Goal: Information Seeking & Learning: Learn about a topic

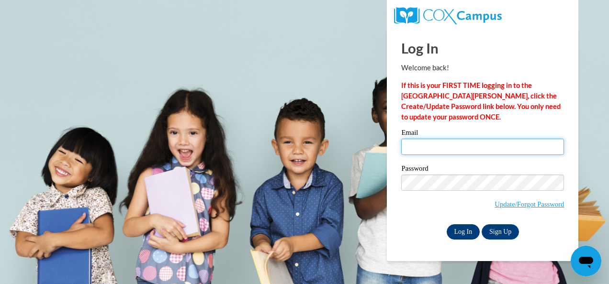
type input "[EMAIL_ADDRESS][DOMAIN_NAME]"
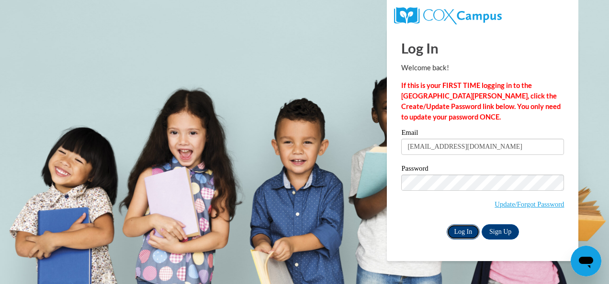
click at [470, 233] on input "Log In" at bounding box center [464, 232] width 34 height 15
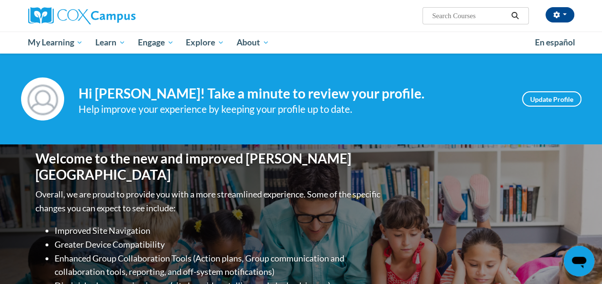
click at [254, 18] on div "Judy McMillon (America/New_York UTC-04:00) My Profile Inbox My Transcripts Log …" at bounding box center [394, 12] width 373 height 24
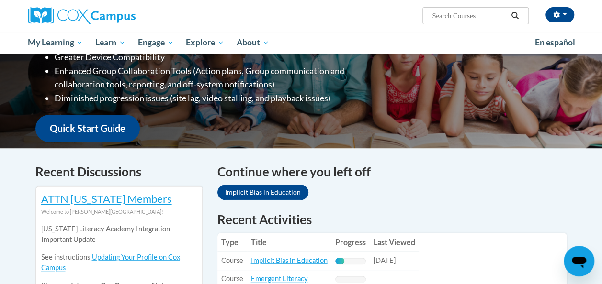
scroll to position [204, 0]
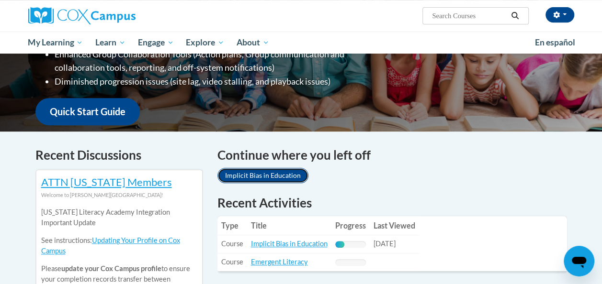
click at [248, 174] on link "Implicit Bias in Education" at bounding box center [262, 175] width 91 height 15
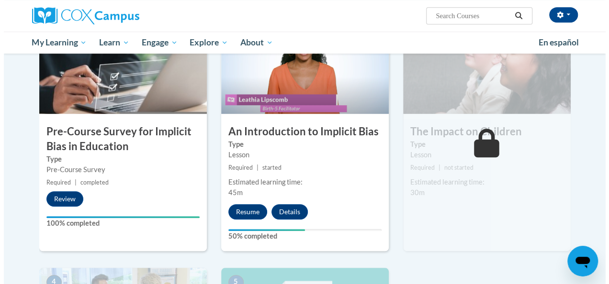
scroll to position [253, 0]
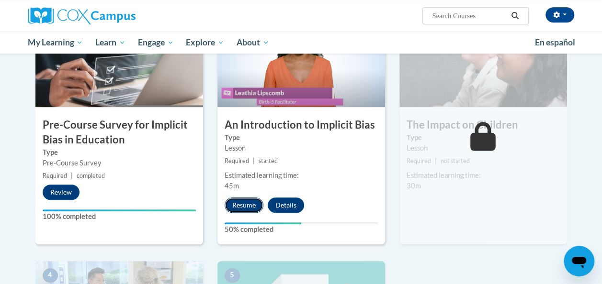
click at [241, 204] on button "Resume" at bounding box center [244, 205] width 39 height 15
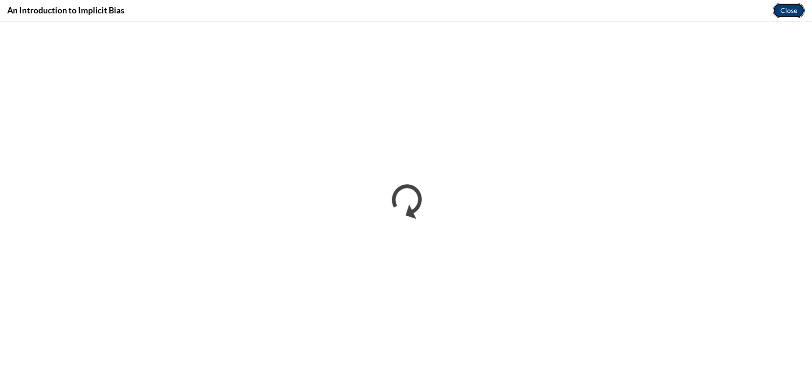
click at [601, 15] on button "Close" at bounding box center [789, 10] width 32 height 15
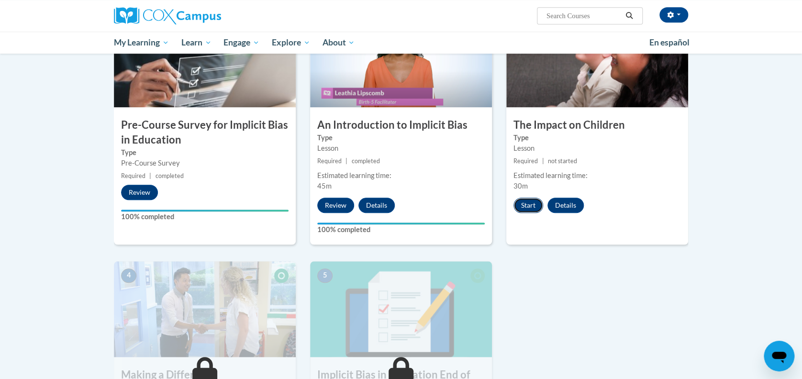
click at [526, 208] on button "Start" at bounding box center [529, 205] width 30 height 15
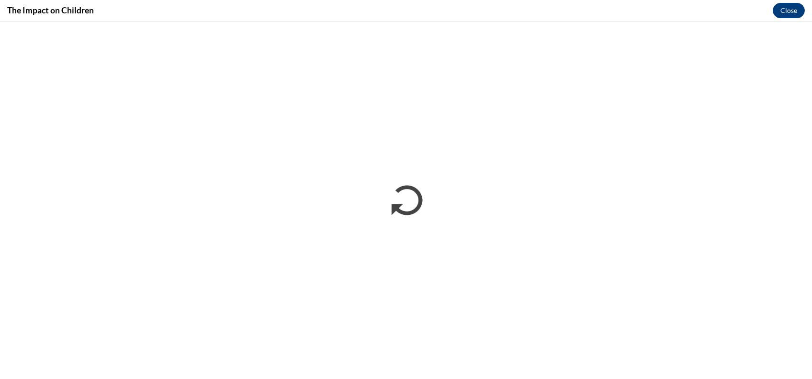
scroll to position [0, 0]
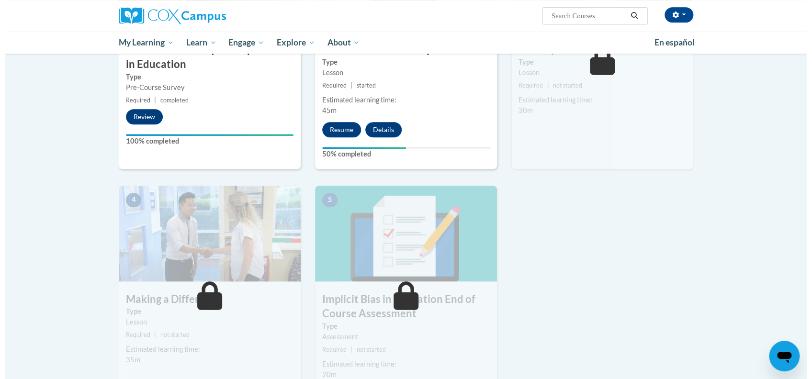
scroll to position [253, 0]
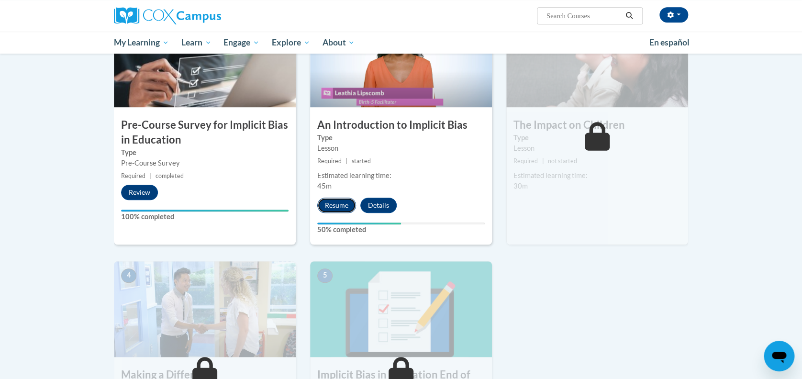
click at [329, 208] on button "Resume" at bounding box center [336, 205] width 39 height 15
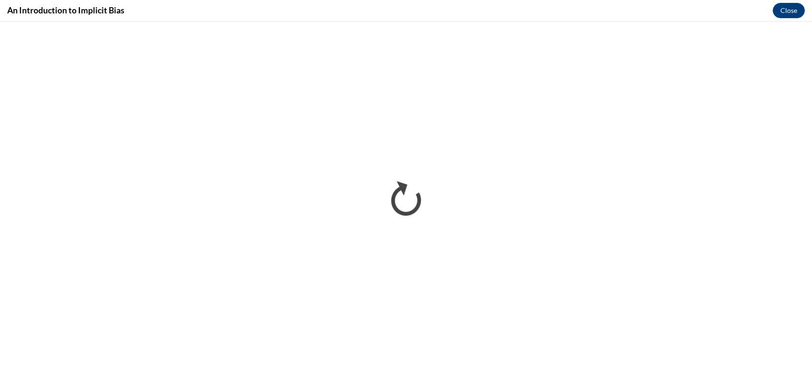
scroll to position [0, 0]
click at [784, 6] on button "Close" at bounding box center [789, 10] width 32 height 15
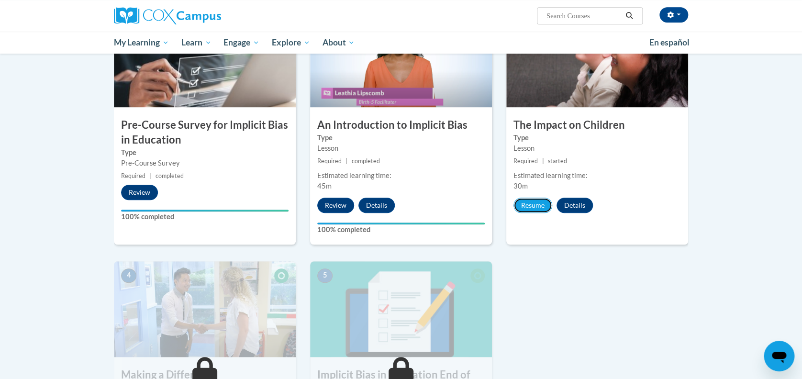
click at [531, 212] on button "Resume" at bounding box center [533, 205] width 39 height 15
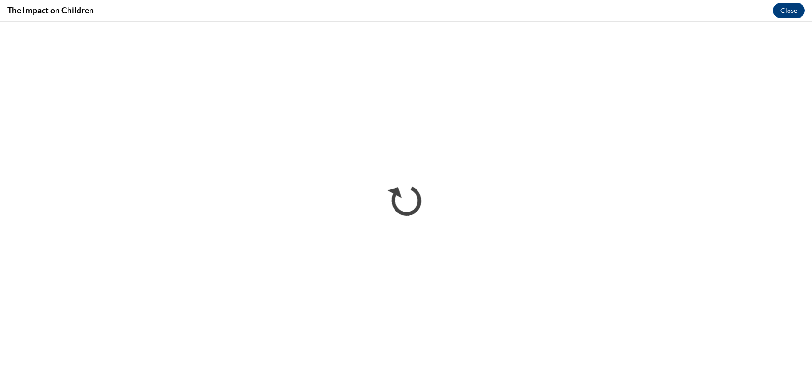
click at [770, 13] on div "The Impact on Children Close" at bounding box center [406, 11] width 812 height 22
click at [798, 11] on button "Close" at bounding box center [789, 10] width 32 height 15
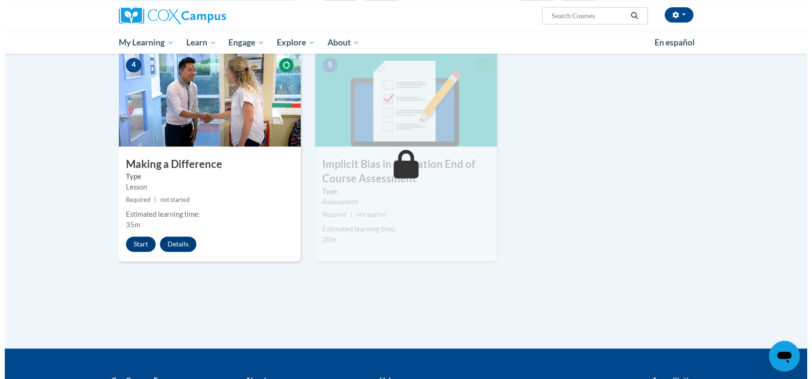
scroll to position [590, 0]
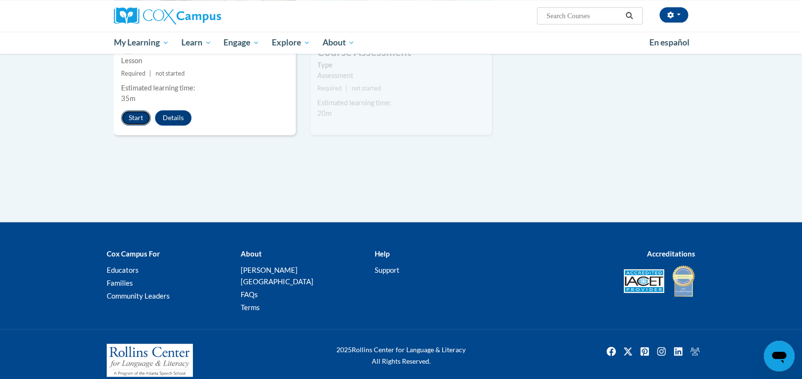
click at [141, 118] on button "Start" at bounding box center [136, 117] width 30 height 15
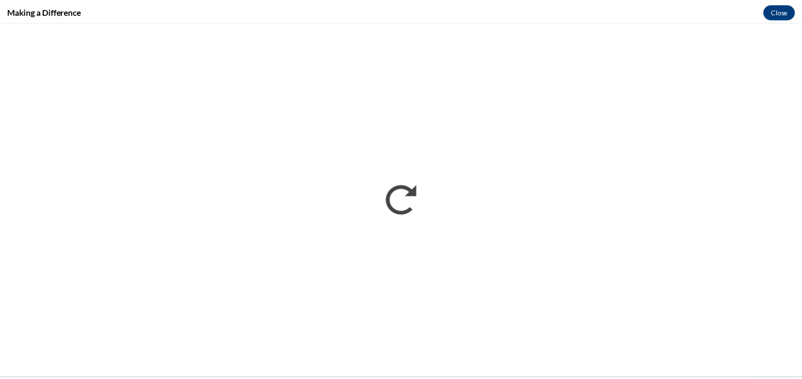
scroll to position [0, 0]
click at [797, 5] on button "Close" at bounding box center [789, 10] width 32 height 15
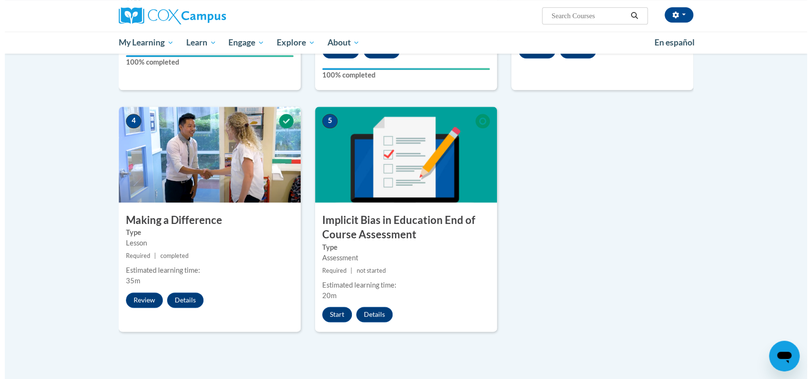
scroll to position [405, 0]
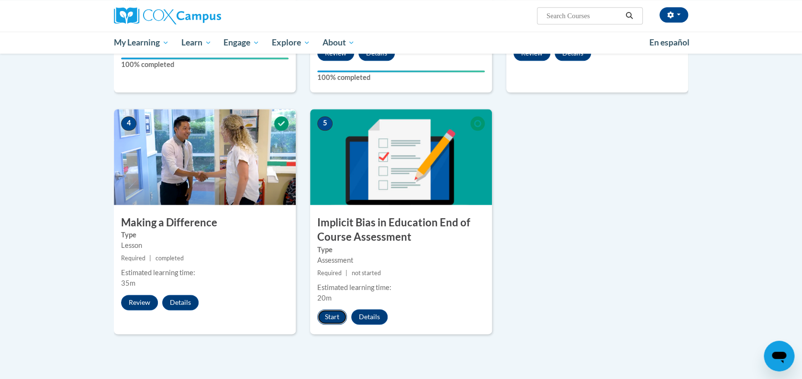
click at [328, 315] on button "Start" at bounding box center [332, 316] width 30 height 15
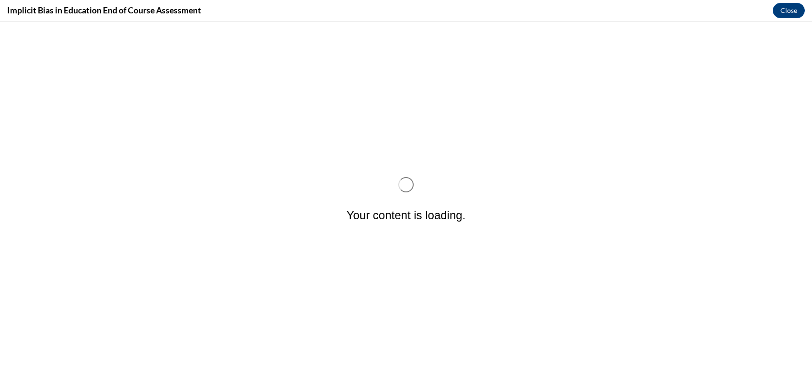
scroll to position [0, 0]
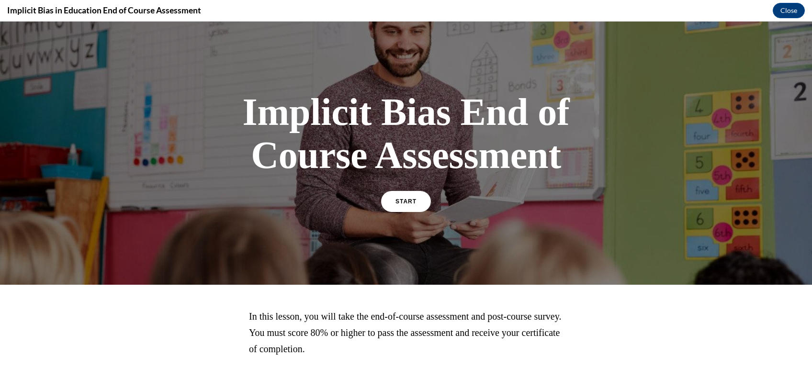
click at [440, 208] on div "Implicit Bias End of Course Assessment START" at bounding box center [405, 150] width 335 height 139
click at [382, 219] on div "START" at bounding box center [406, 205] width 50 height 29
click at [385, 211] on link "START" at bounding box center [406, 202] width 52 height 22
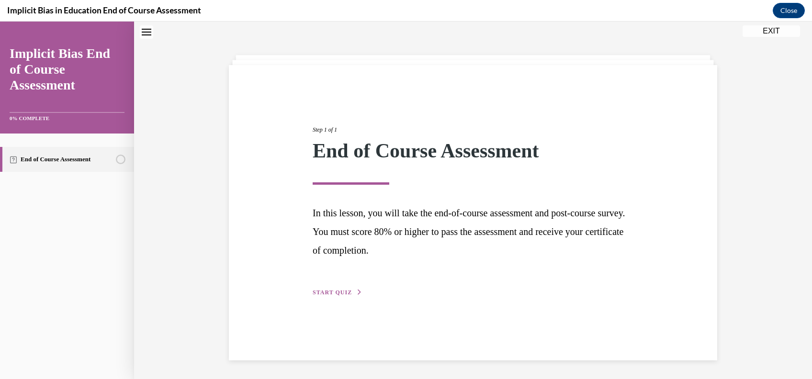
scroll to position [30, 0]
click at [340, 292] on span "START QUIZ" at bounding box center [332, 292] width 39 height 7
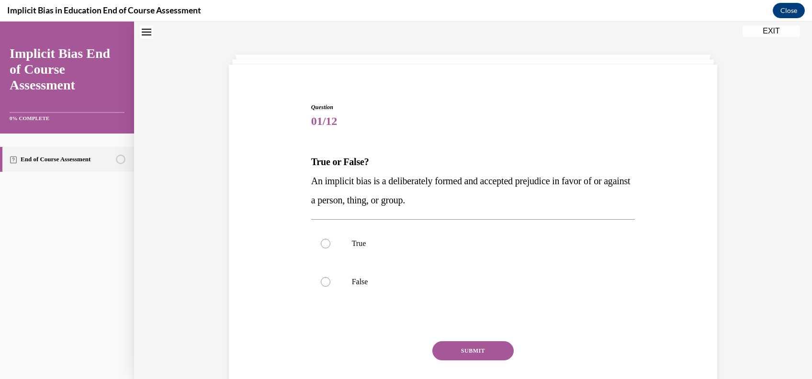
click at [340, 292] on label "False" at bounding box center [473, 282] width 324 height 38
click at [330, 287] on input "False" at bounding box center [326, 282] width 10 height 10
radio input "true"
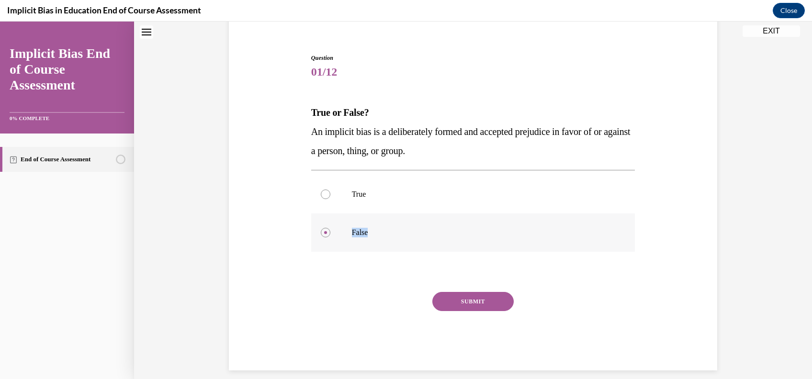
click at [370, 224] on label "False" at bounding box center [473, 232] width 324 height 38
click at [330, 228] on input "False" at bounding box center [326, 233] width 10 height 10
click at [370, 224] on label "False" at bounding box center [473, 232] width 324 height 38
click at [330, 228] on input "False" at bounding box center [326, 233] width 10 height 10
click at [325, 227] on label "False" at bounding box center [473, 232] width 324 height 38
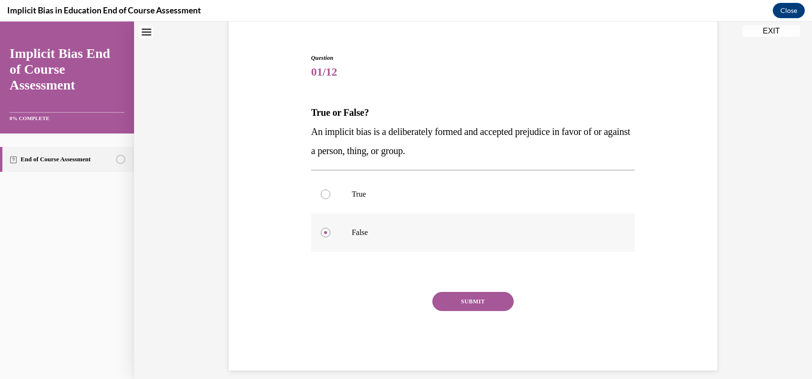
click at [325, 228] on input "False" at bounding box center [326, 233] width 10 height 10
click at [786, 18] on button "Close" at bounding box center [789, 10] width 32 height 15
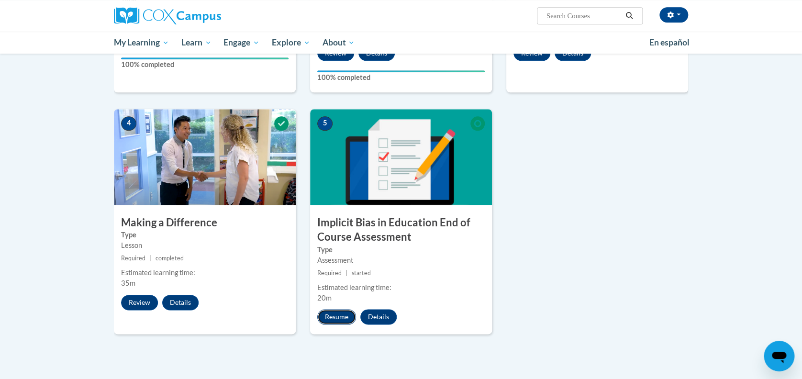
click at [326, 318] on button "Resume" at bounding box center [336, 316] width 39 height 15
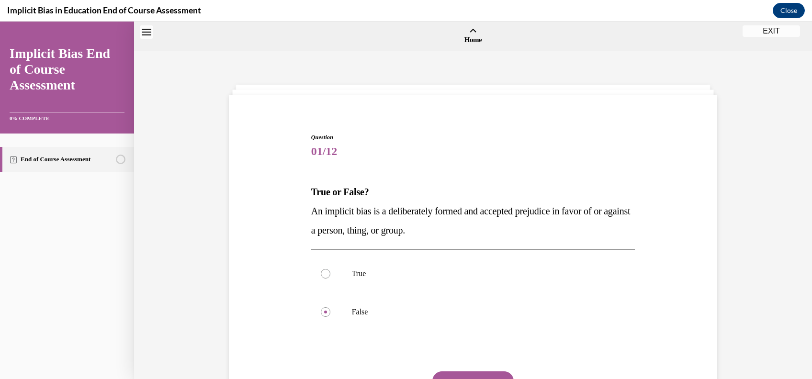
scroll to position [30, 0]
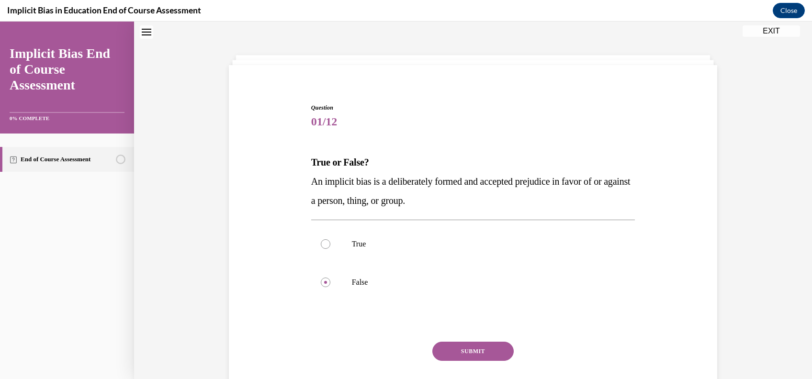
drag, startPoint x: 327, startPoint y: 339, endPoint x: 658, endPoint y: 266, distance: 339.4
click at [658, 266] on div "Question 01/12 True or False? An implicit bias is a deliberately formed and acc…" at bounding box center [472, 248] width 493 height 346
click at [487, 343] on button "SUBMIT" at bounding box center [472, 351] width 81 height 19
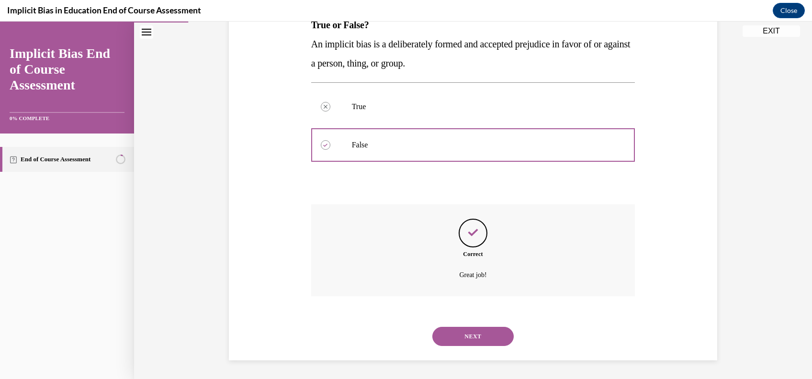
scroll to position [168, 0]
click at [475, 342] on button "NEXT" at bounding box center [472, 335] width 81 height 19
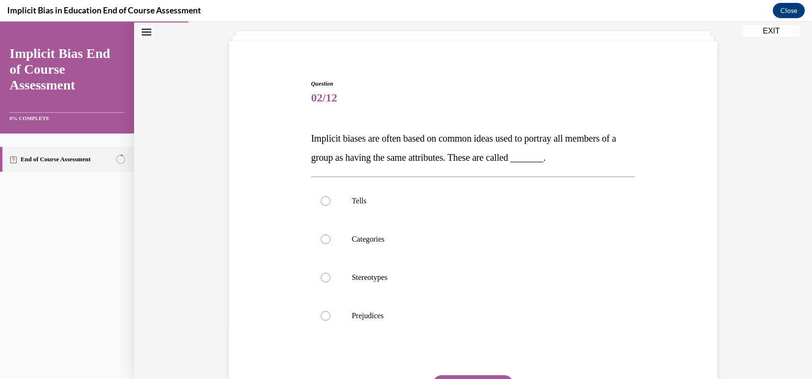
scroll to position [74, 0]
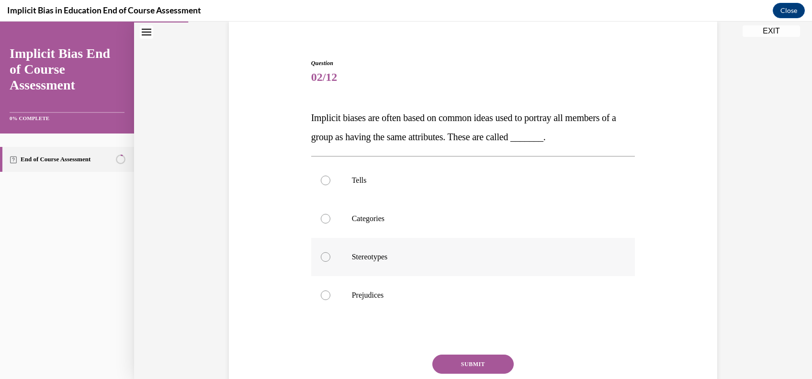
click at [402, 257] on p "Stereotypes" at bounding box center [481, 257] width 259 height 10
click at [330, 257] on input "Stereotypes" at bounding box center [326, 257] width 10 height 10
radio input "true"
click at [467, 361] on button "SUBMIT" at bounding box center [472, 364] width 81 height 19
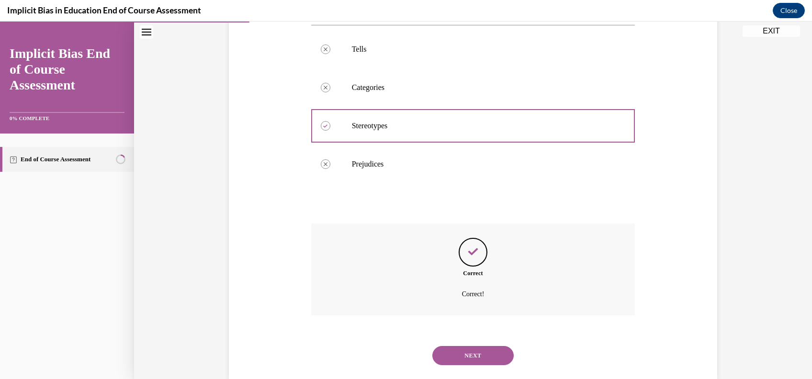
scroll to position [225, 0]
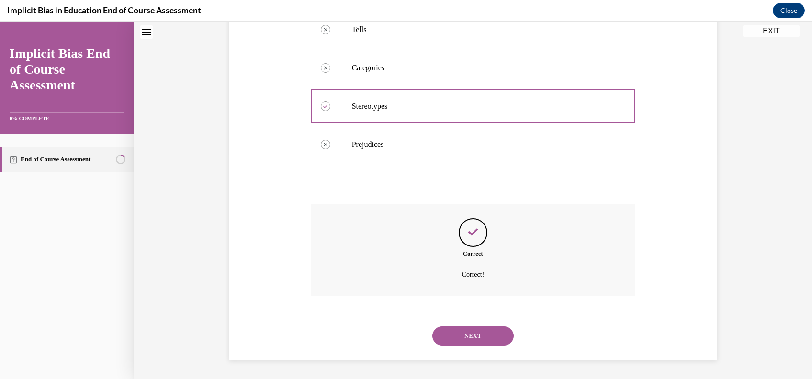
click at [467, 329] on button "NEXT" at bounding box center [472, 335] width 81 height 19
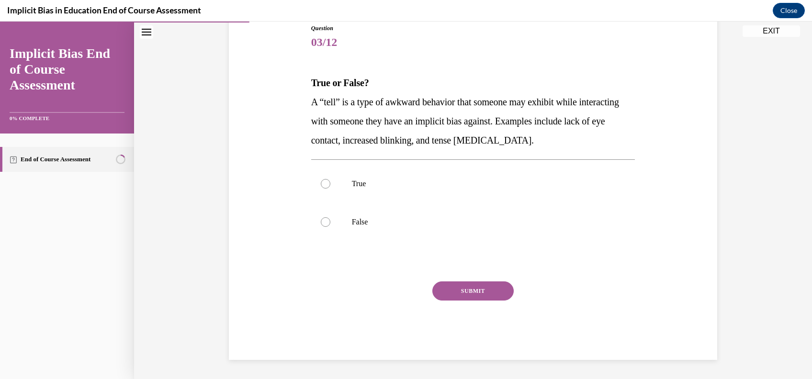
scroll to position [106, 0]
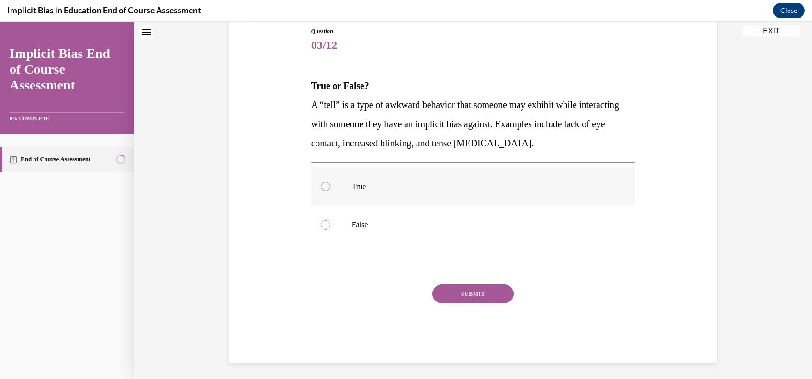
click at [422, 185] on p "True" at bounding box center [481, 187] width 259 height 10
click at [330, 185] on input "True" at bounding box center [326, 187] width 10 height 10
radio input "true"
click at [467, 287] on button "SUBMIT" at bounding box center [472, 293] width 81 height 19
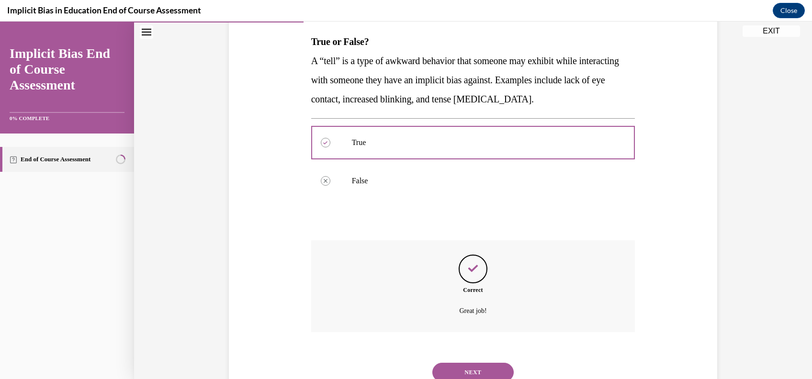
scroll to position [187, 0]
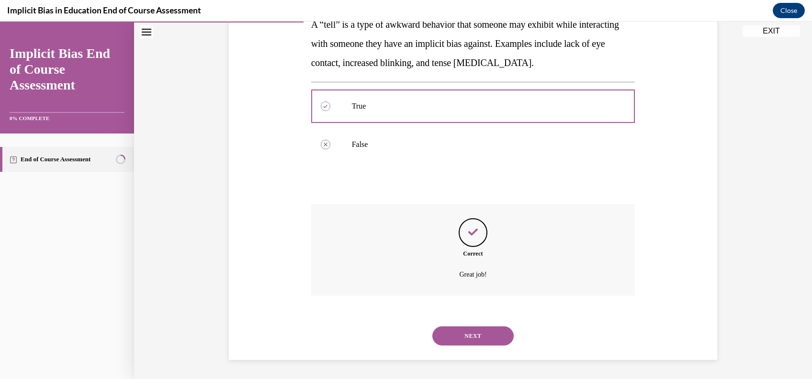
click at [479, 324] on div "NEXT" at bounding box center [473, 336] width 324 height 38
click at [489, 338] on button "NEXT" at bounding box center [472, 335] width 81 height 19
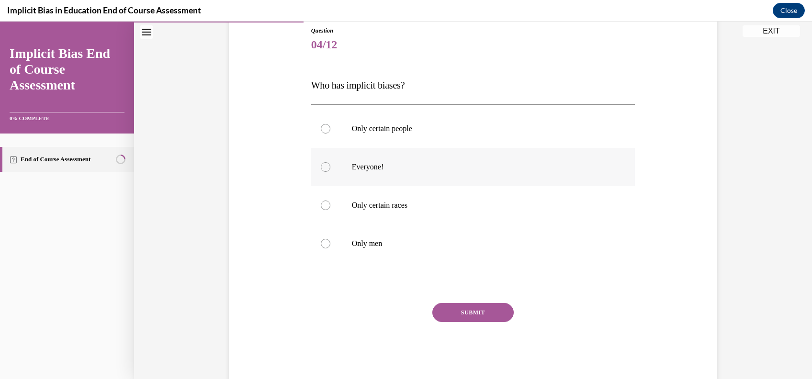
click at [367, 161] on label "Everyone!" at bounding box center [473, 167] width 324 height 38
click at [330, 162] on input "Everyone!" at bounding box center [326, 167] width 10 height 10
radio input "true"
click at [461, 316] on button "SUBMIT" at bounding box center [472, 312] width 81 height 19
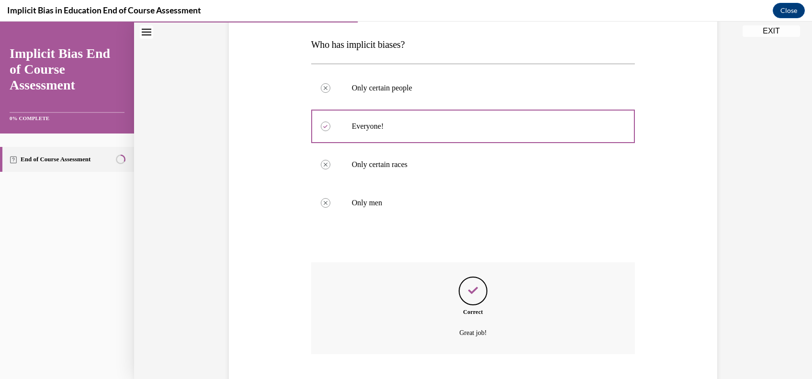
scroll to position [206, 0]
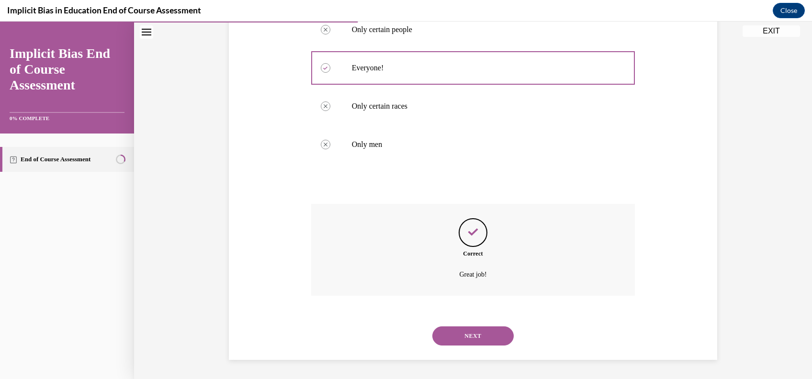
click at [475, 319] on div "NEXT" at bounding box center [473, 336] width 324 height 38
click at [480, 328] on button "NEXT" at bounding box center [472, 335] width 81 height 19
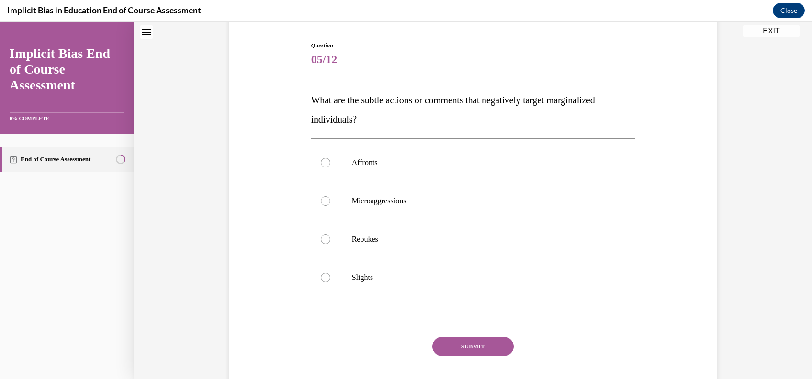
scroll to position [119, 0]
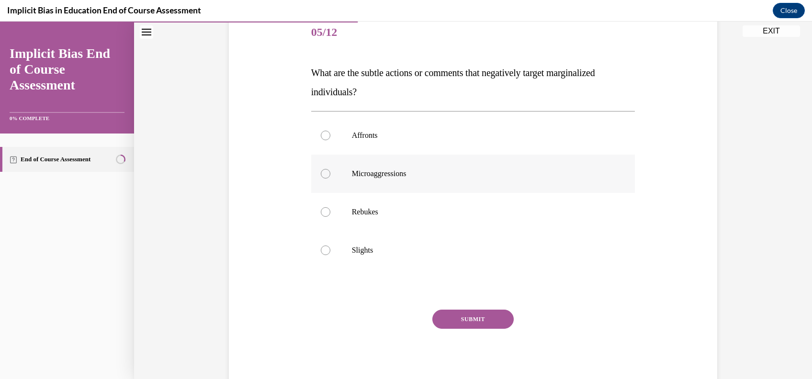
click at [421, 177] on p "Microaggressions" at bounding box center [481, 174] width 259 height 10
click at [330, 177] on input "Microaggressions" at bounding box center [326, 174] width 10 height 10
radio input "true"
click at [476, 329] on div "SUBMIT" at bounding box center [473, 334] width 324 height 48
click at [471, 319] on button "SUBMIT" at bounding box center [472, 319] width 81 height 19
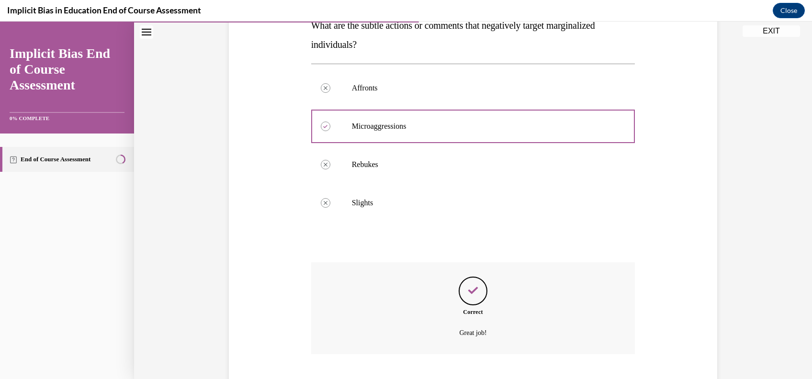
scroll to position [225, 0]
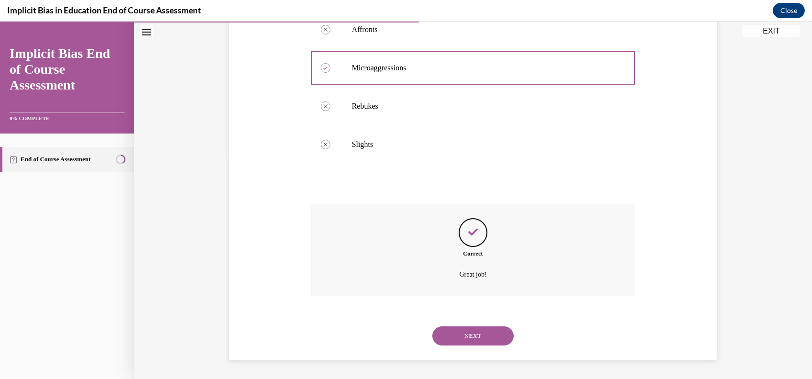
click at [471, 321] on div "NEXT" at bounding box center [473, 336] width 324 height 38
click at [474, 328] on button "NEXT" at bounding box center [472, 335] width 81 height 19
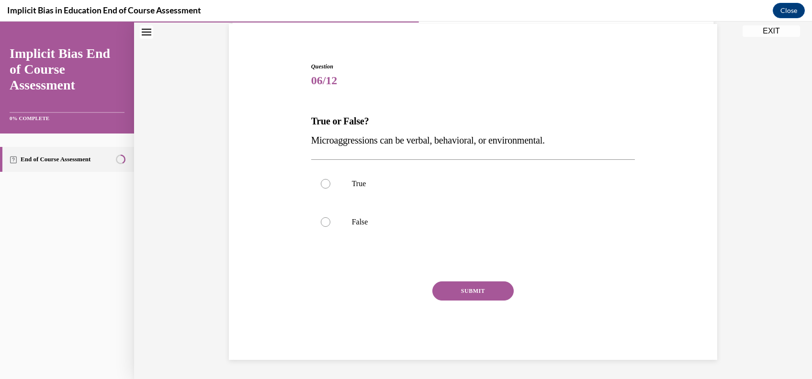
scroll to position [71, 0]
click at [428, 187] on p "True" at bounding box center [481, 184] width 259 height 10
click at [330, 187] on input "True" at bounding box center [326, 184] width 10 height 10
radio input "true"
click at [472, 291] on button "SUBMIT" at bounding box center [472, 290] width 81 height 19
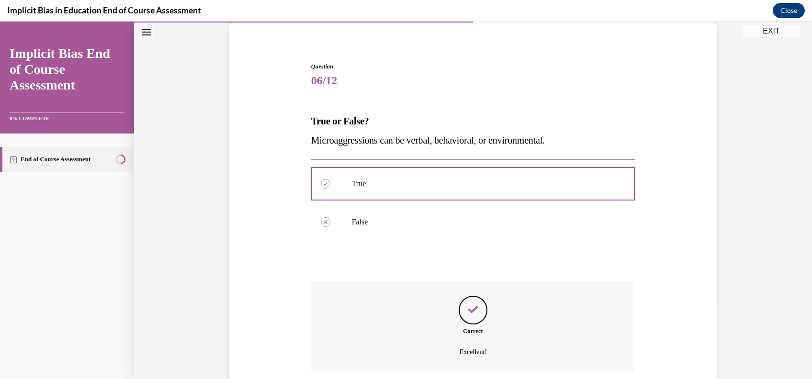
scroll to position [148, 0]
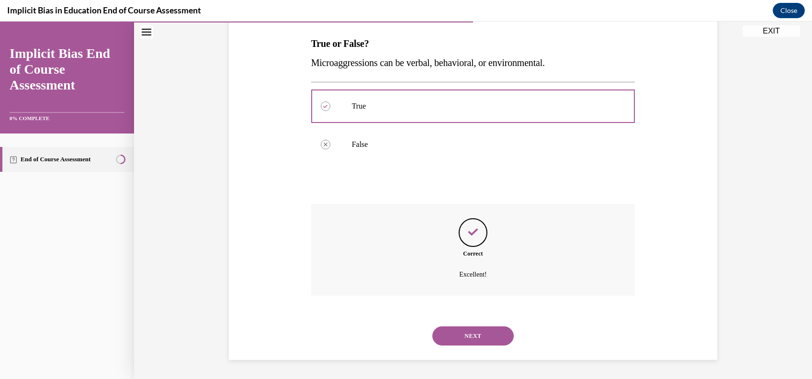
click at [478, 327] on button "NEXT" at bounding box center [472, 335] width 81 height 19
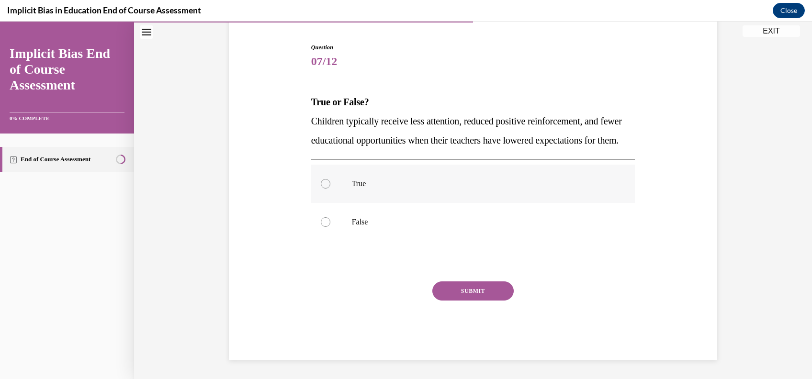
click at [463, 201] on label "True" at bounding box center [473, 184] width 324 height 38
click at [330, 189] on input "True" at bounding box center [326, 184] width 10 height 10
radio input "true"
click at [483, 290] on button "SUBMIT" at bounding box center [472, 290] width 81 height 19
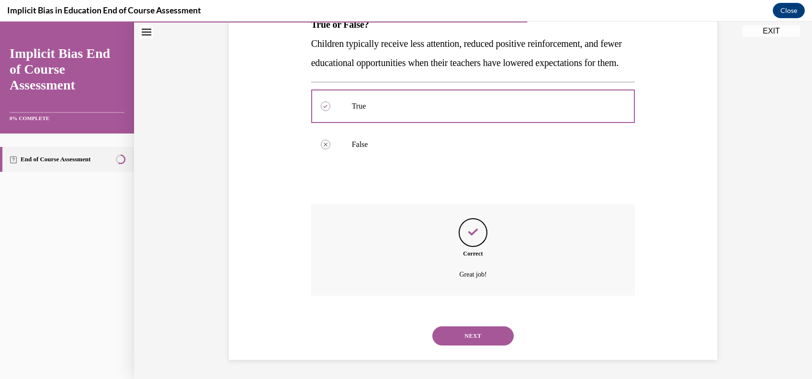
scroll to position [187, 0]
click at [493, 337] on button "NEXT" at bounding box center [472, 335] width 81 height 19
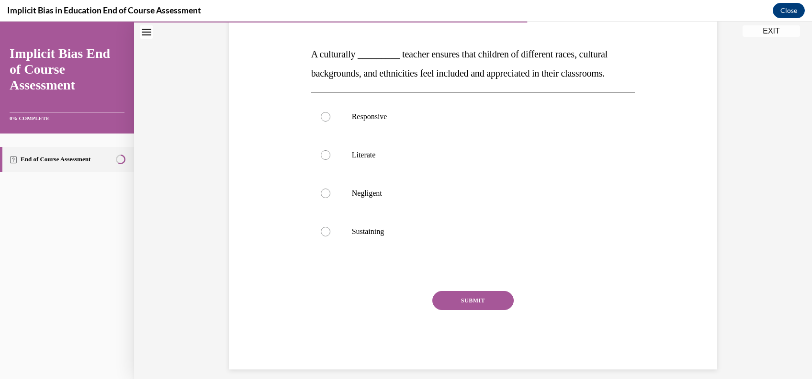
scroll to position [137, 0]
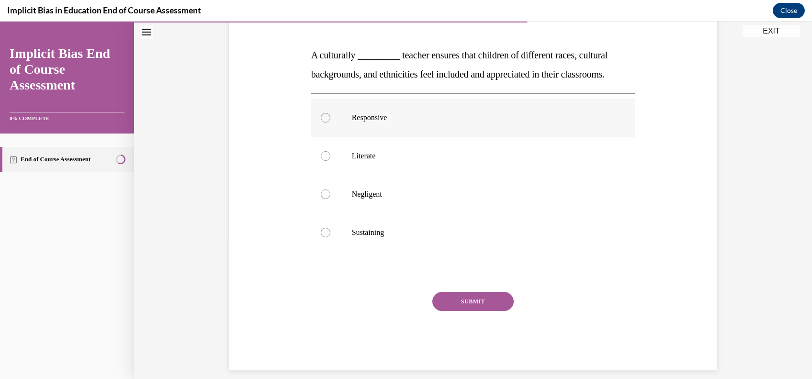
click at [419, 124] on label "Responsive" at bounding box center [473, 118] width 324 height 38
click at [330, 123] on input "Responsive" at bounding box center [326, 118] width 10 height 10
radio input "true"
click at [467, 297] on button "SUBMIT" at bounding box center [472, 301] width 81 height 19
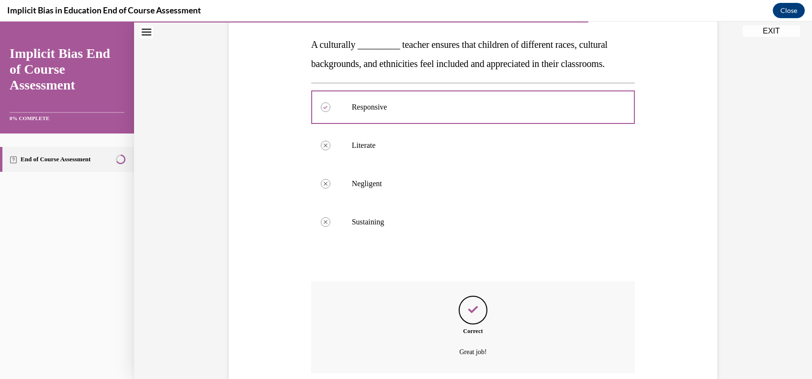
scroll to position [225, 0]
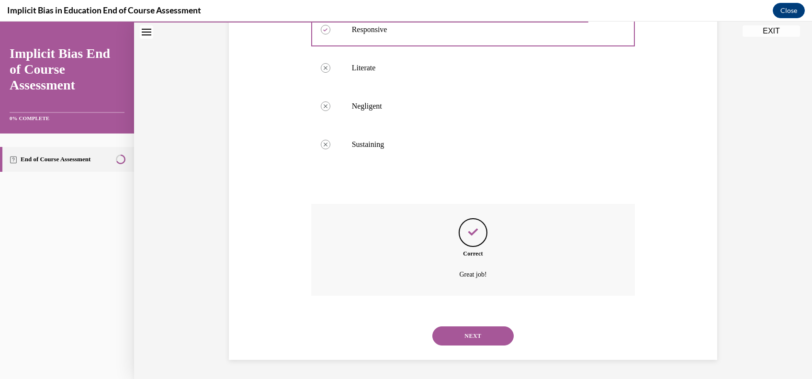
click at [470, 335] on button "NEXT" at bounding box center [472, 335] width 81 height 19
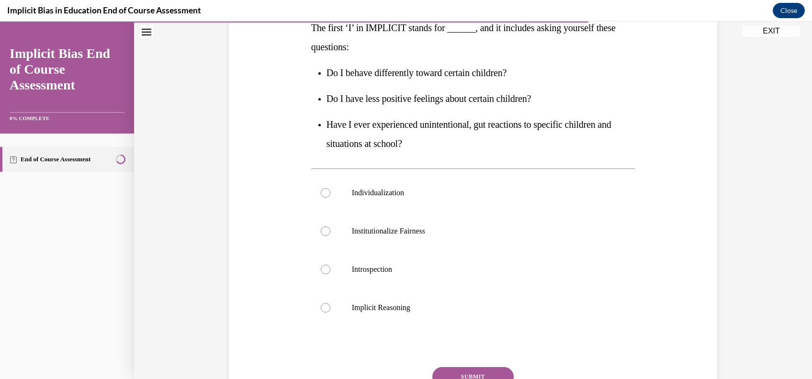
scroll to position [161, 0]
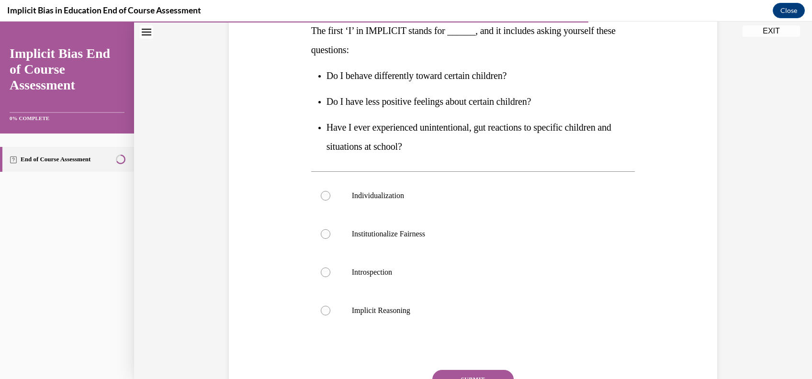
drag, startPoint x: 752, startPoint y: 101, endPoint x: 547, endPoint y: 119, distance: 205.7
click at [547, 119] on div "Question 09/12 The first ‘I’ in IMPLICIT stands for ______, and it includes ask…" at bounding box center [473, 178] width 678 height 577
click at [412, 259] on label "Introspection" at bounding box center [473, 272] width 324 height 38
click at [330, 268] on input "Introspection" at bounding box center [326, 273] width 10 height 10
radio input "true"
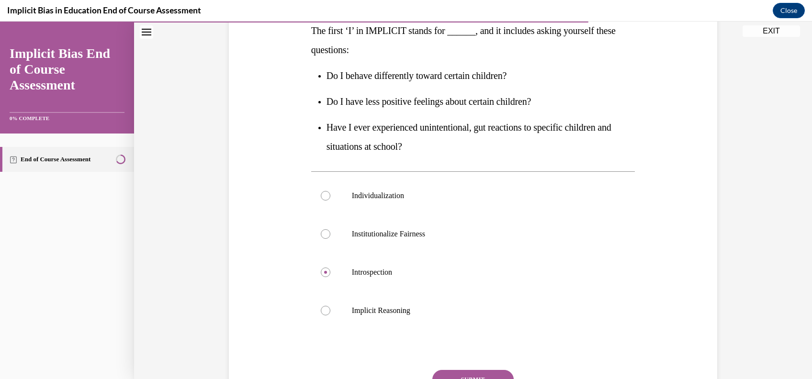
click at [460, 372] on button "SUBMIT" at bounding box center [472, 379] width 81 height 19
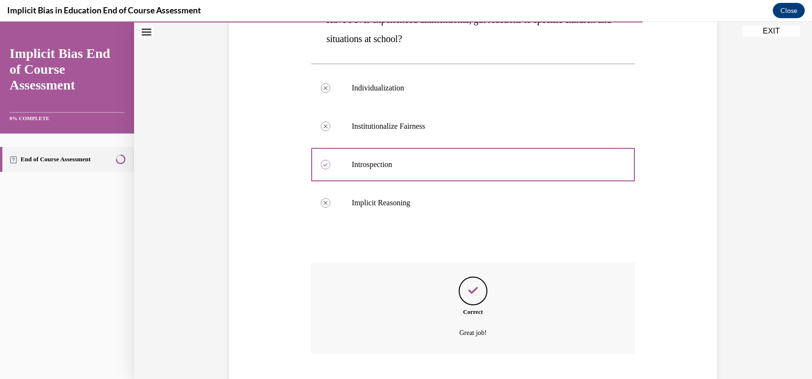
scroll to position [327, 0]
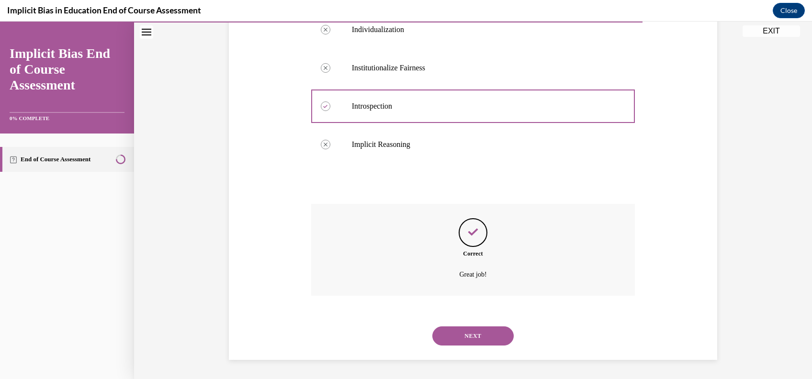
click at [454, 343] on button "NEXT" at bounding box center [472, 335] width 81 height 19
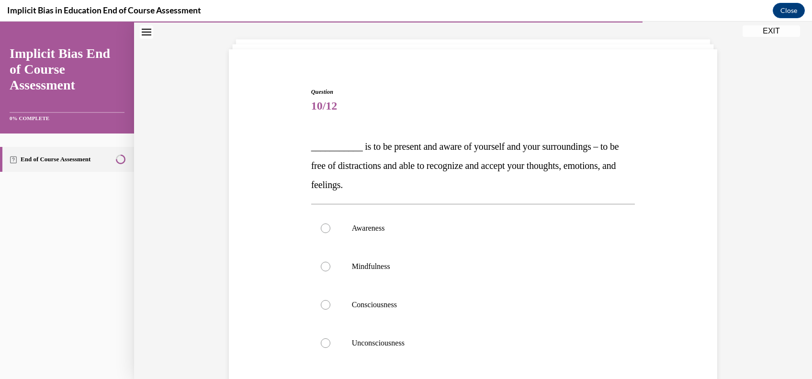
scroll to position [88, 0]
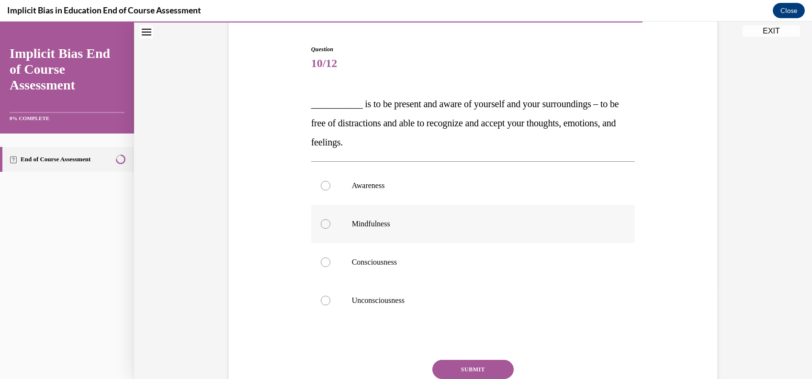
click at [396, 238] on label "Mindfulness" at bounding box center [473, 224] width 324 height 38
click at [330, 229] on input "Mindfulness" at bounding box center [326, 224] width 10 height 10
radio input "true"
click at [483, 367] on button "SUBMIT" at bounding box center [472, 369] width 81 height 19
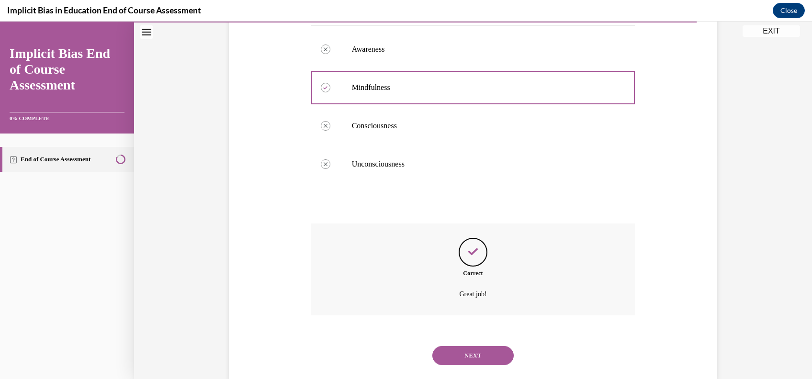
scroll to position [244, 0]
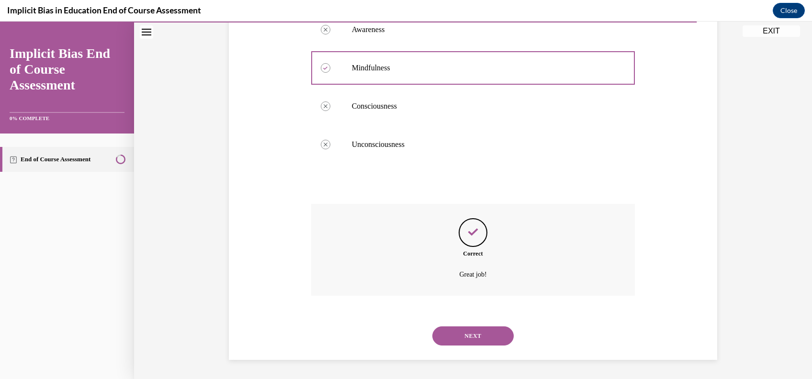
click at [465, 329] on button "NEXT" at bounding box center [472, 335] width 81 height 19
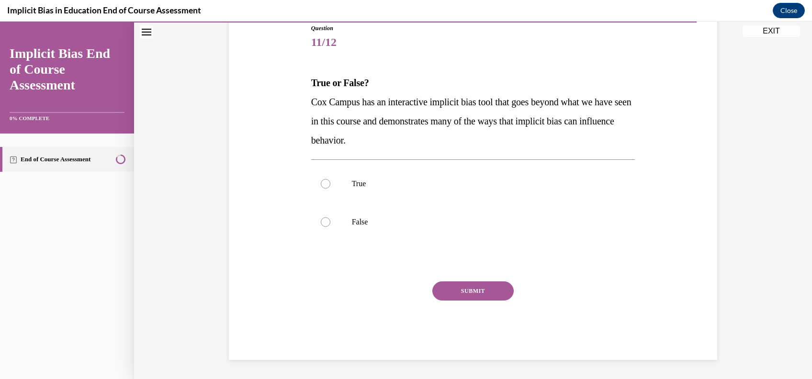
scroll to position [106, 0]
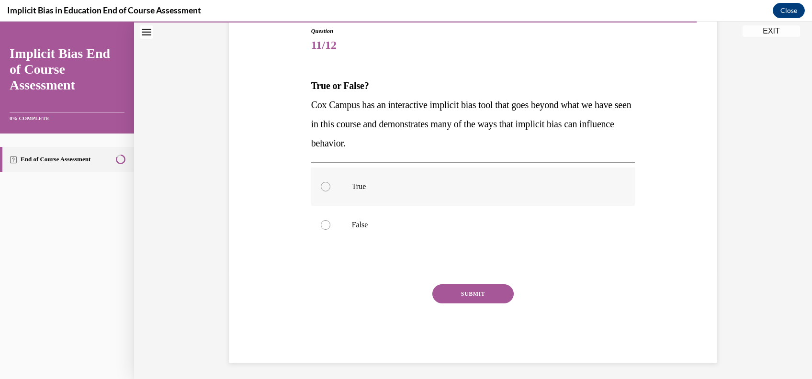
drag, startPoint x: 419, startPoint y: 188, endPoint x: 385, endPoint y: 190, distance: 34.5
click at [385, 190] on p "True" at bounding box center [481, 187] width 259 height 10
click at [330, 190] on input "True" at bounding box center [326, 187] width 10 height 10
radio input "true"
click at [498, 299] on button "SUBMIT" at bounding box center [472, 293] width 81 height 19
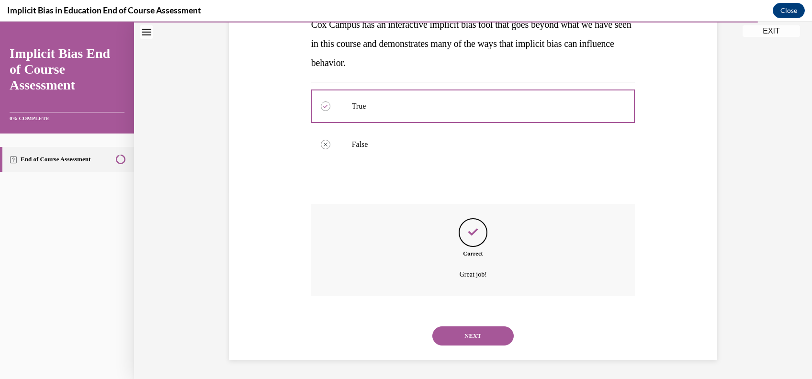
click at [461, 328] on button "NEXT" at bounding box center [472, 335] width 81 height 19
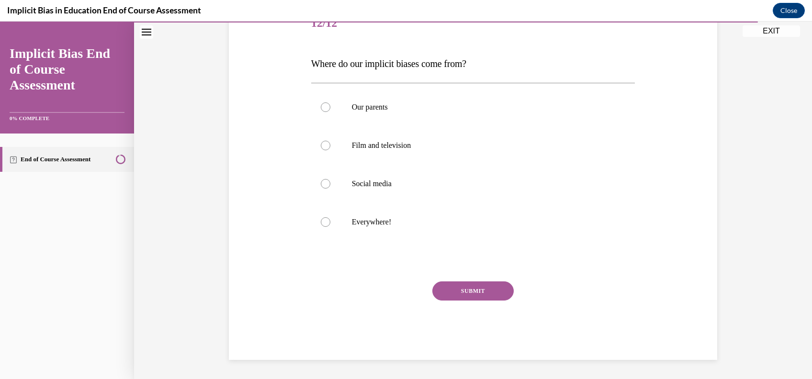
scroll to position [107, 0]
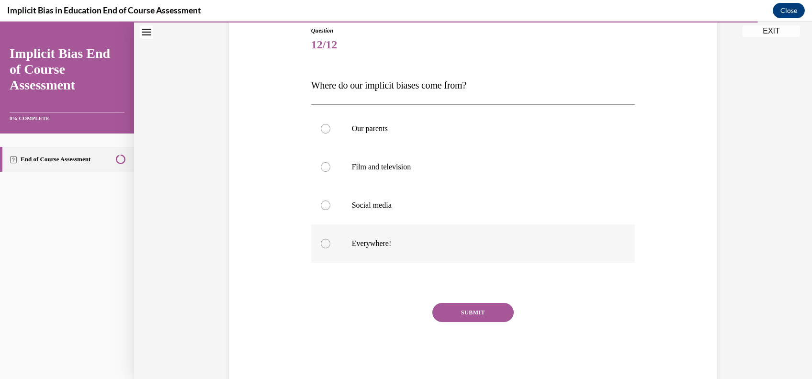
click at [398, 252] on label "Everywhere!" at bounding box center [473, 244] width 324 height 38
click at [330, 248] on input "Everywhere!" at bounding box center [326, 244] width 10 height 10
radio input "true"
click at [495, 323] on div "SUBMIT" at bounding box center [473, 327] width 324 height 48
click at [483, 306] on button "SUBMIT" at bounding box center [472, 312] width 81 height 19
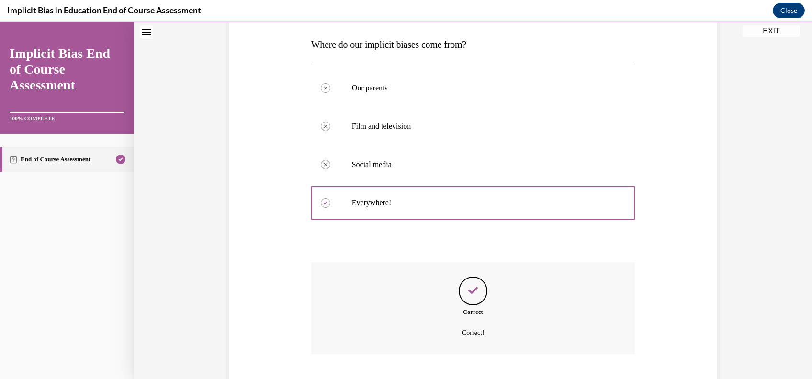
scroll to position [206, 0]
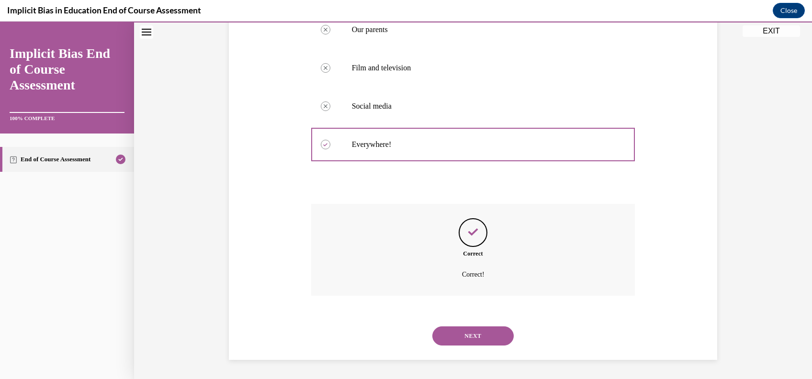
click at [487, 335] on button "NEXT" at bounding box center [472, 335] width 81 height 19
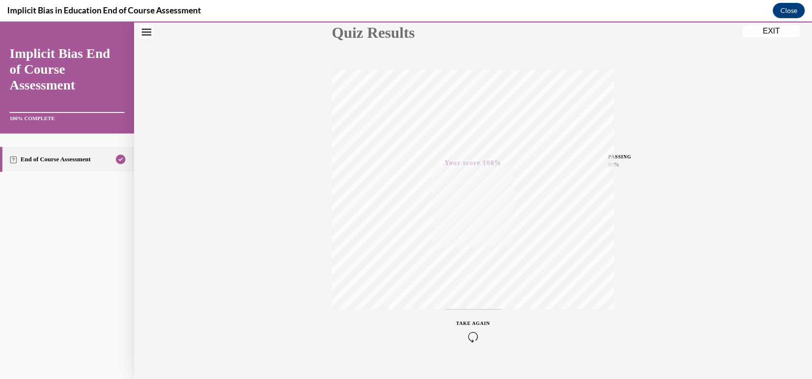
scroll to position [133, 0]
click at [773, 34] on button "EXIT" at bounding box center [770, 30] width 57 height 11
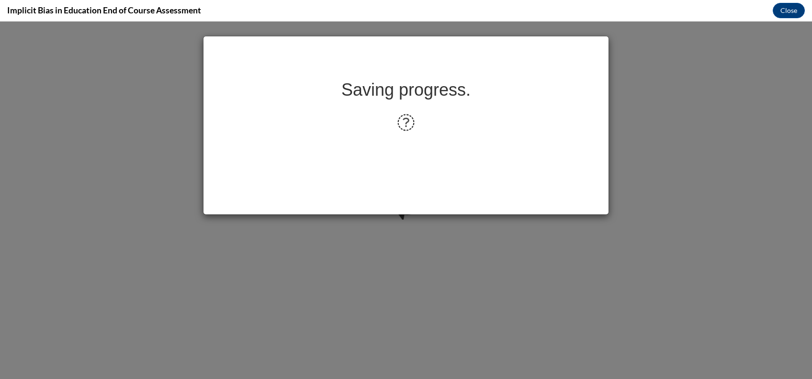
scroll to position [0, 0]
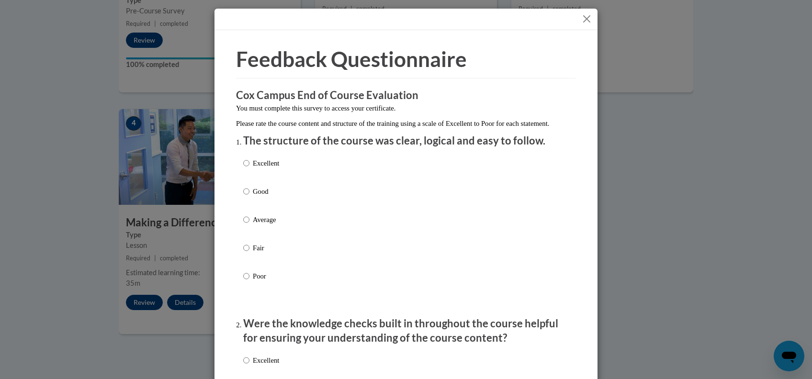
click at [415, 129] on p "Please rate the course content and structure of the training using a scale of E…" at bounding box center [406, 123] width 340 height 11
